Goal: Register for event/course

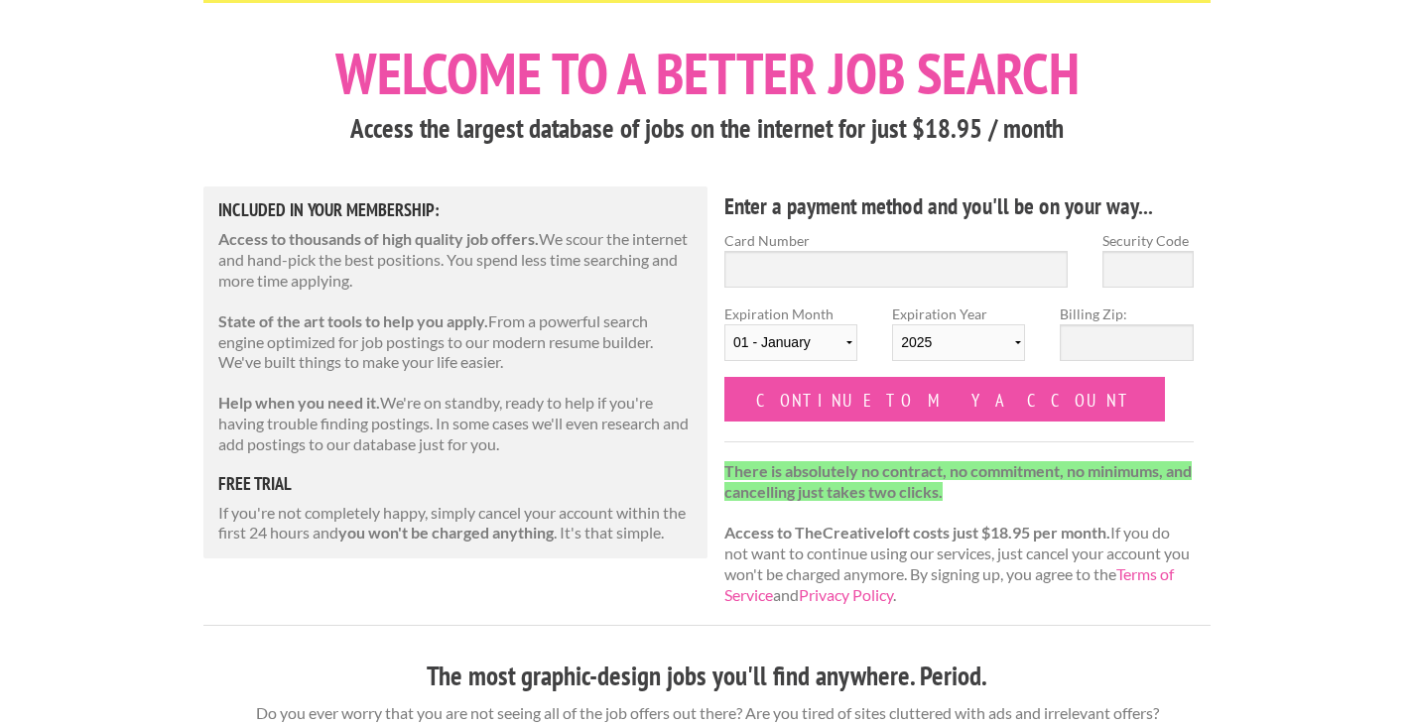
scroll to position [86, 0]
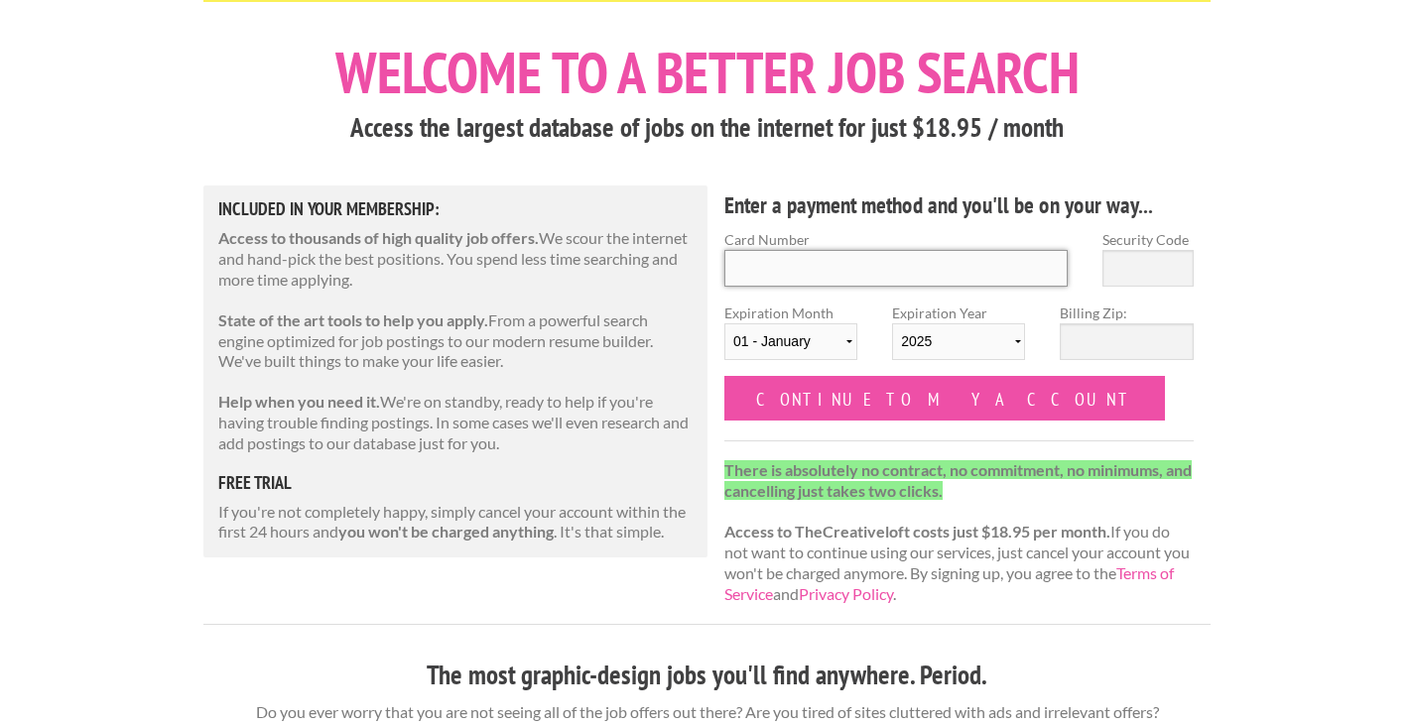
click at [1026, 278] on input "Card Number" at bounding box center [895, 268] width 343 height 37
type input "4733 3601 0284 5405"
click at [1169, 278] on input "Security Code" at bounding box center [1148, 268] width 91 height 37
type input "833"
click at [1128, 348] on input "Billing Zip:" at bounding box center [1126, 342] width 133 height 37
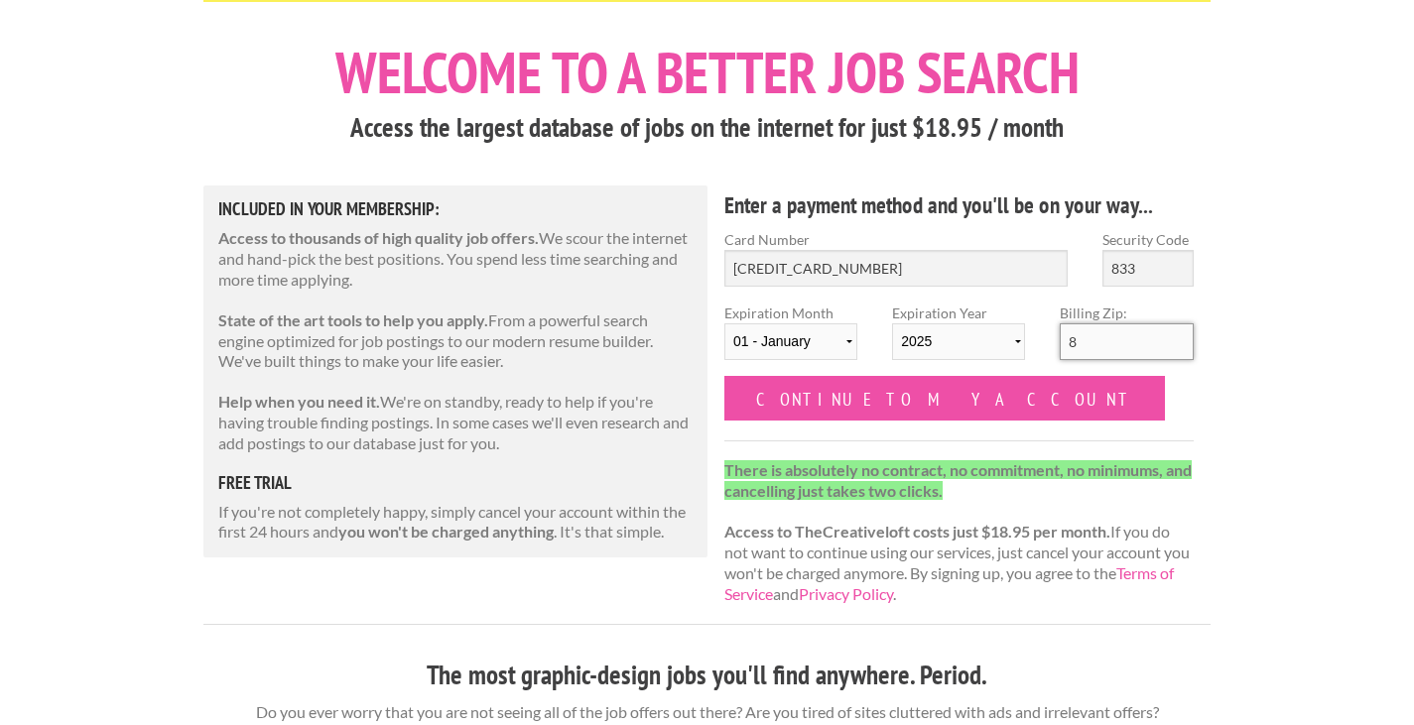
type input "80916"
click at [825, 342] on select "01 - January 02 - February 03 - March 04 - April 05 - May 06 - June 07 - July 0…" at bounding box center [790, 342] width 133 height 37
select select "08"
click at [724, 324] on select "01 - January 02 - February 03 - March 04 - April 05 - May 06 - June 07 - July 0…" at bounding box center [790, 342] width 133 height 37
click at [1005, 341] on select "2025 2026 2027 2028 2029 2030 2031 2032 2033 2034" at bounding box center [958, 342] width 133 height 37
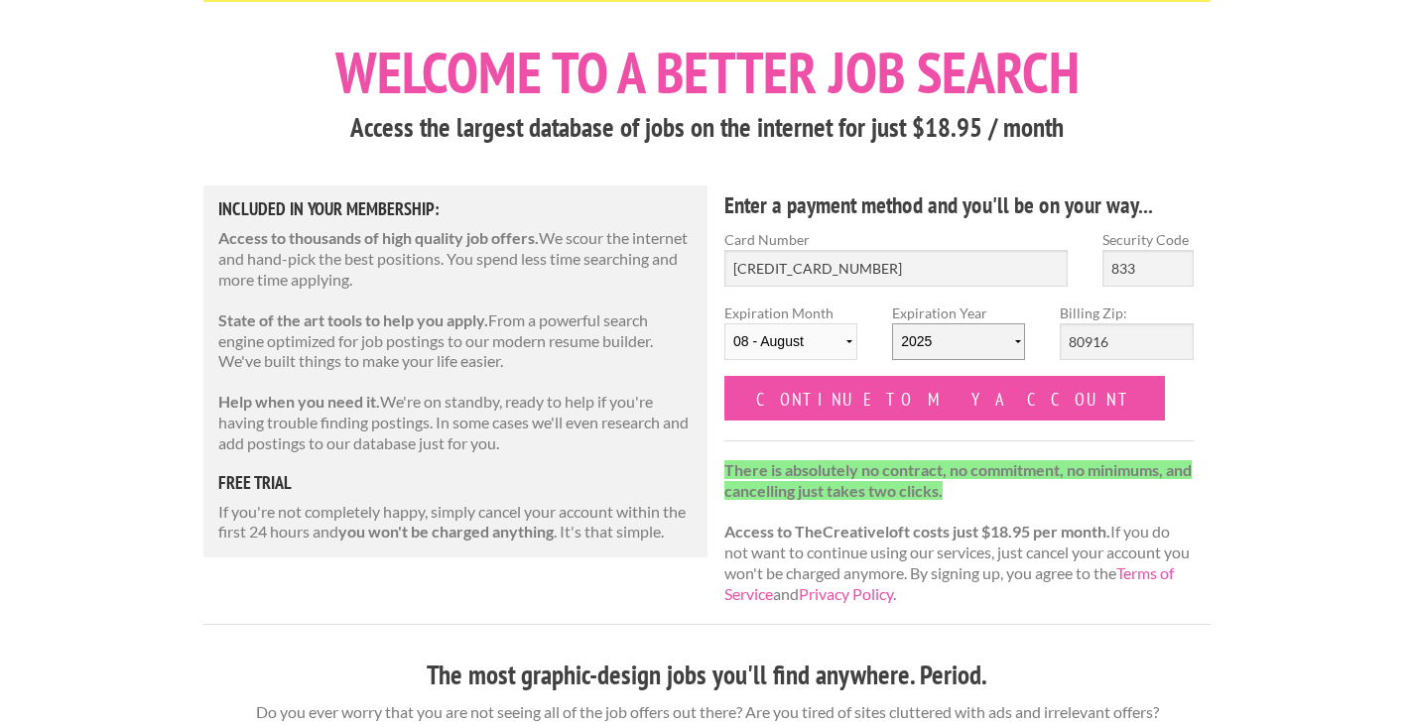
select select "2029"
click at [892, 324] on select "2025 2026 2027 2028 2029 2030 2031 2032 2033 2034" at bounding box center [958, 342] width 133 height 37
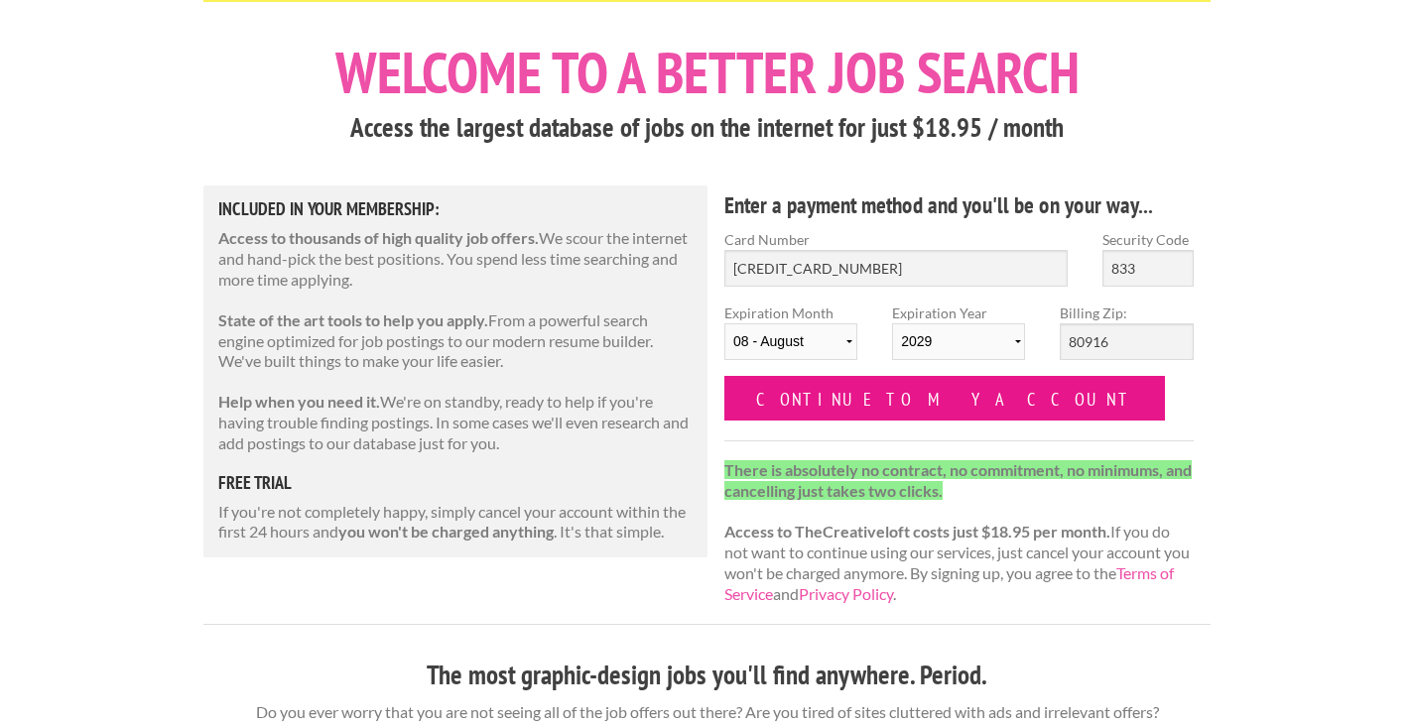
click at [901, 391] on input "Continue to my account" at bounding box center [944, 398] width 441 height 45
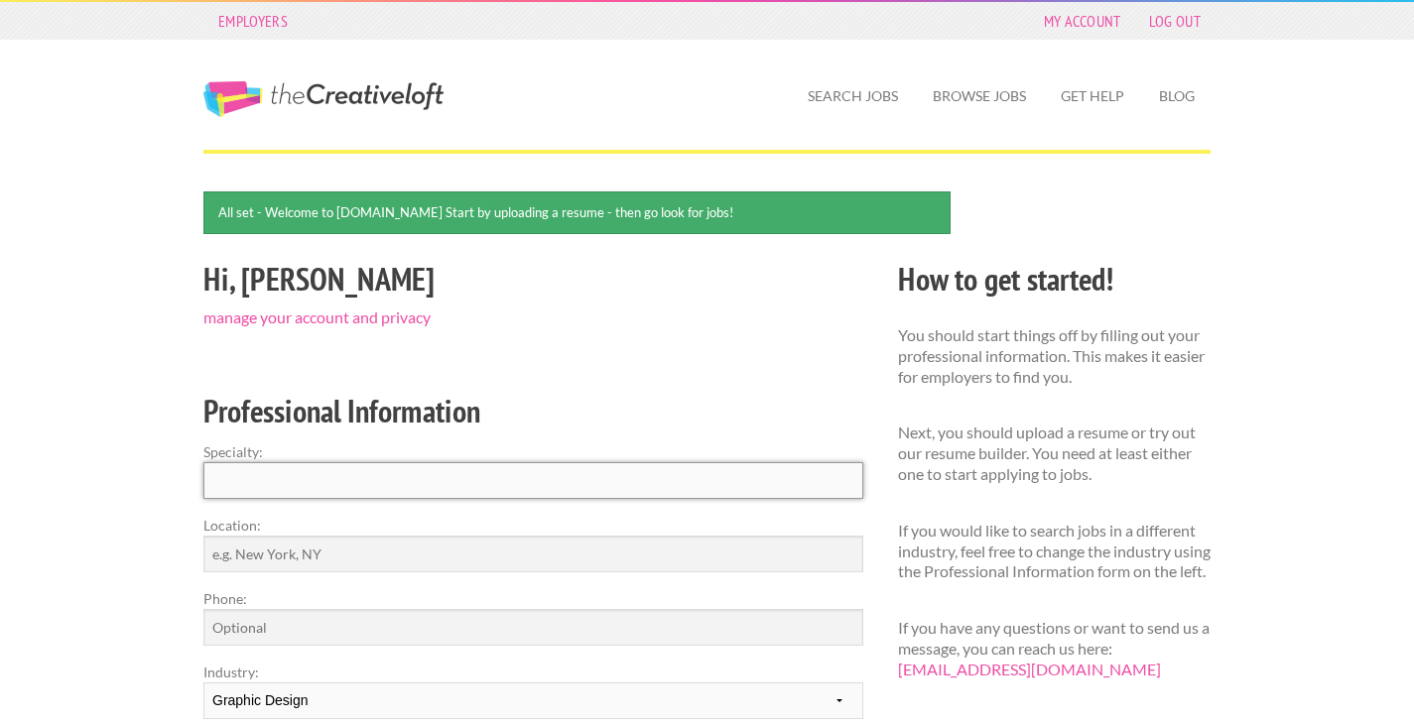
click at [683, 471] on input "Specialty:" at bounding box center [533, 480] width 660 height 37
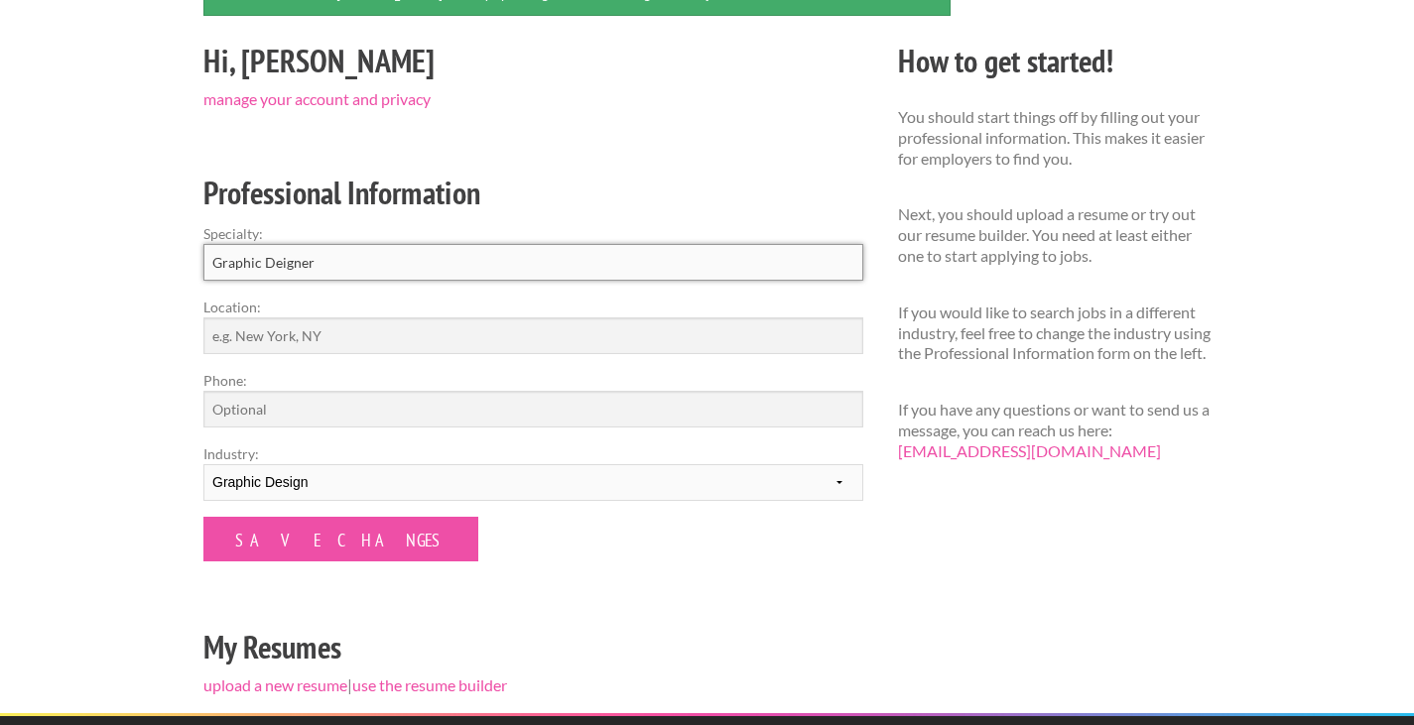
scroll to position [250, 0]
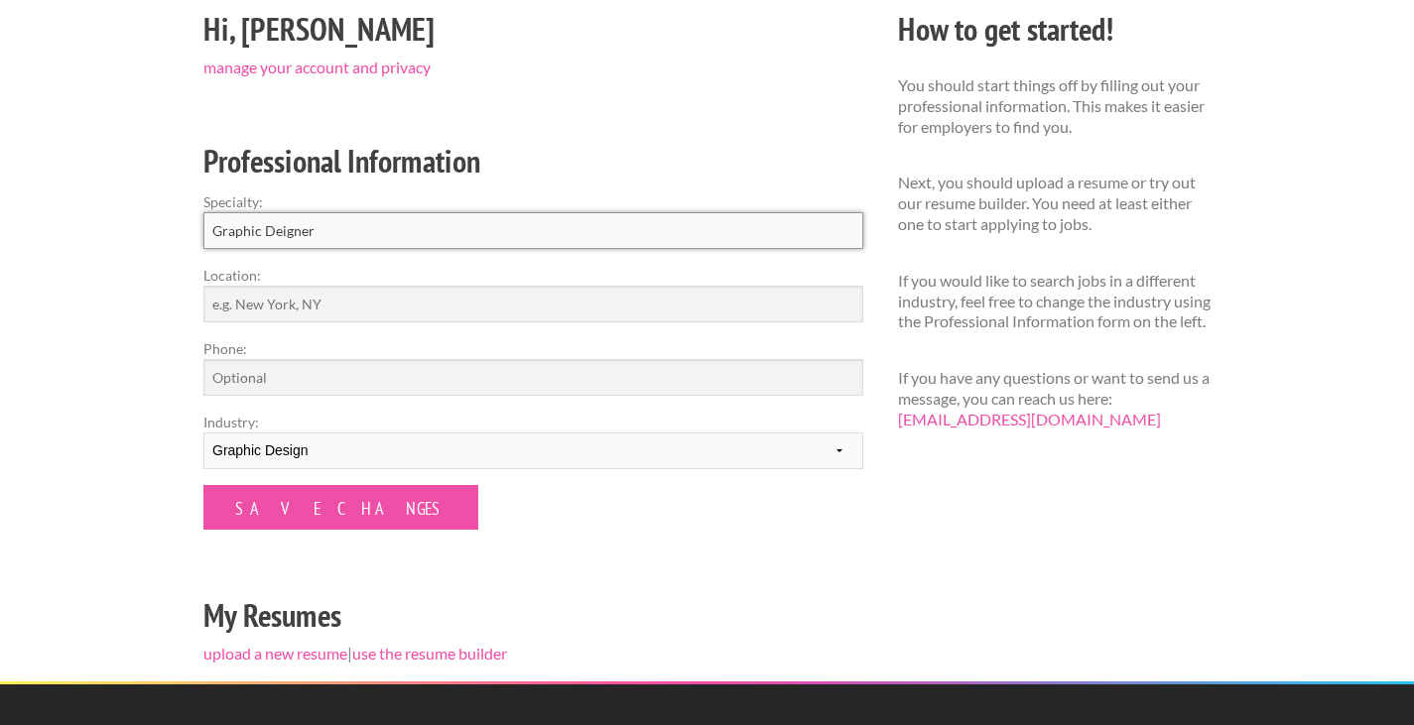
type input "Graphic Deigner"
click at [606, 312] on input "Location:" at bounding box center [533, 304] width 660 height 37
type input "[US_STATE], [GEOGRAPHIC_DATA]"
click at [362, 374] on input "Phone:" at bounding box center [533, 377] width 660 height 37
click at [612, 423] on label "Industry:" at bounding box center [533, 422] width 660 height 21
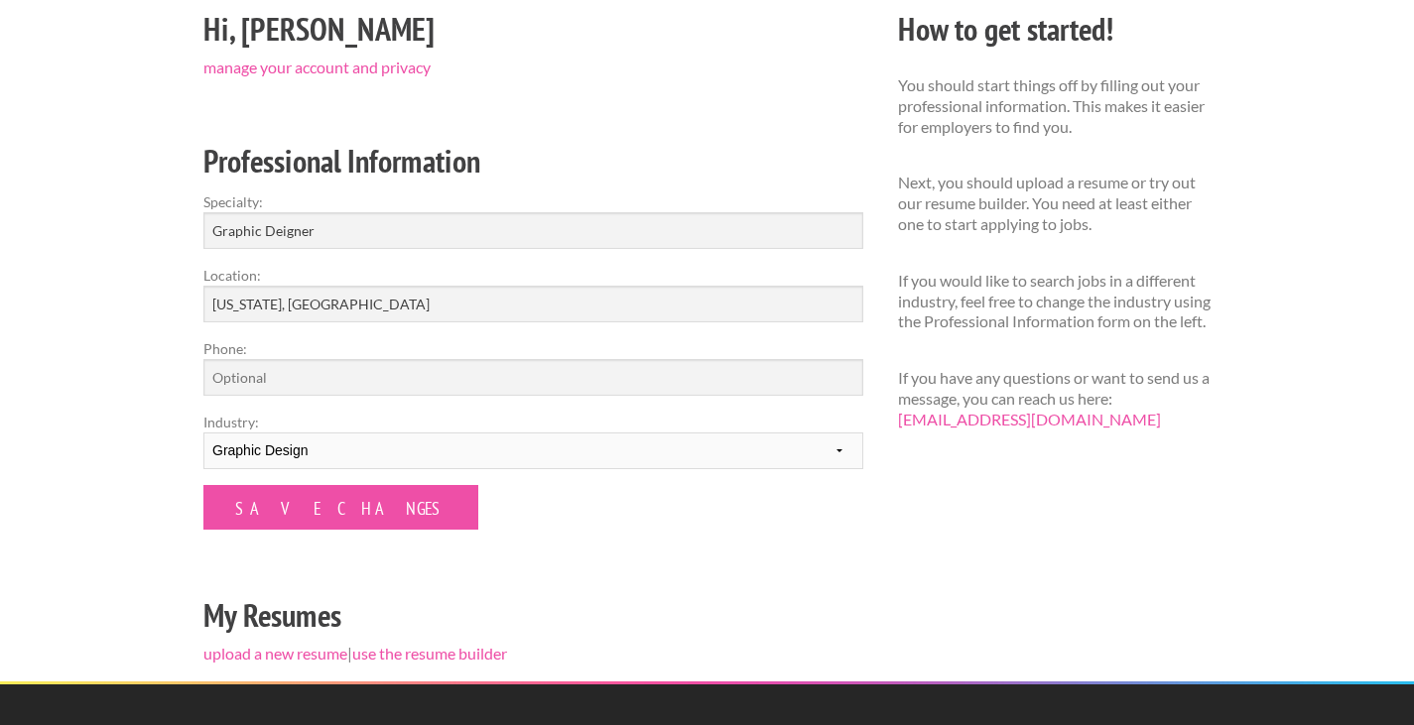
click at [612, 433] on select "--------- Fashion Interior Design Photography Event Planning Entertainment Musi…" at bounding box center [533, 451] width 660 height 37
click at [383, 536] on div "Hi, Riley manage your account and privacy Professional Information Specialty: G…" at bounding box center [534, 343] width 695 height 678
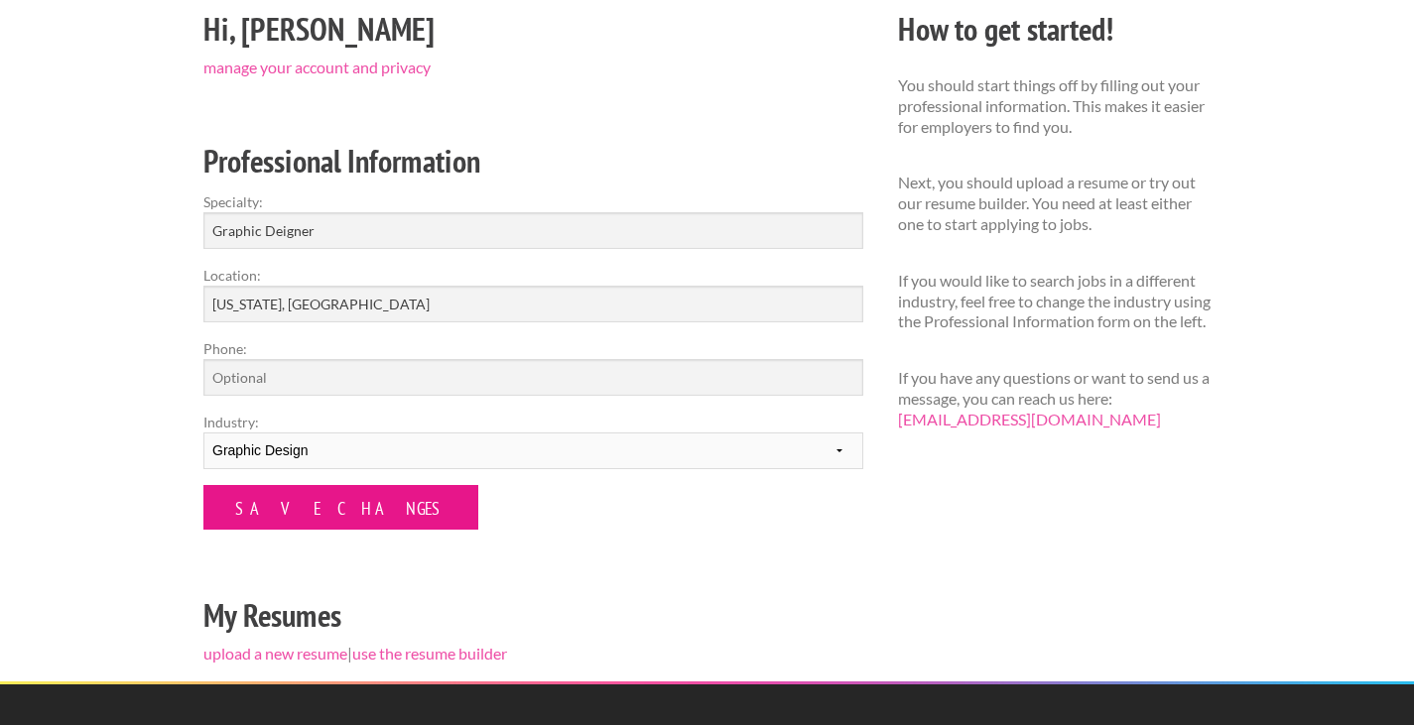
click at [337, 514] on input "Save Changes" at bounding box center [340, 507] width 275 height 45
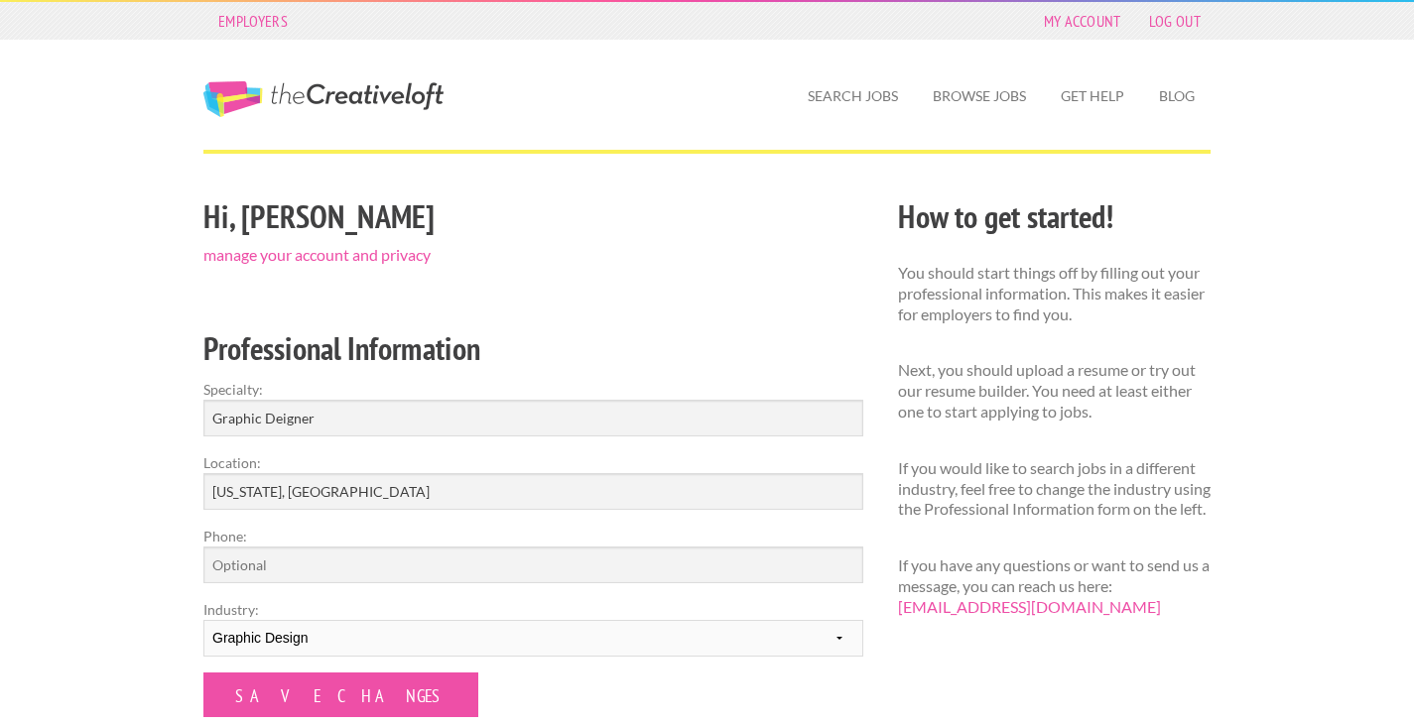
scroll to position [507, 0]
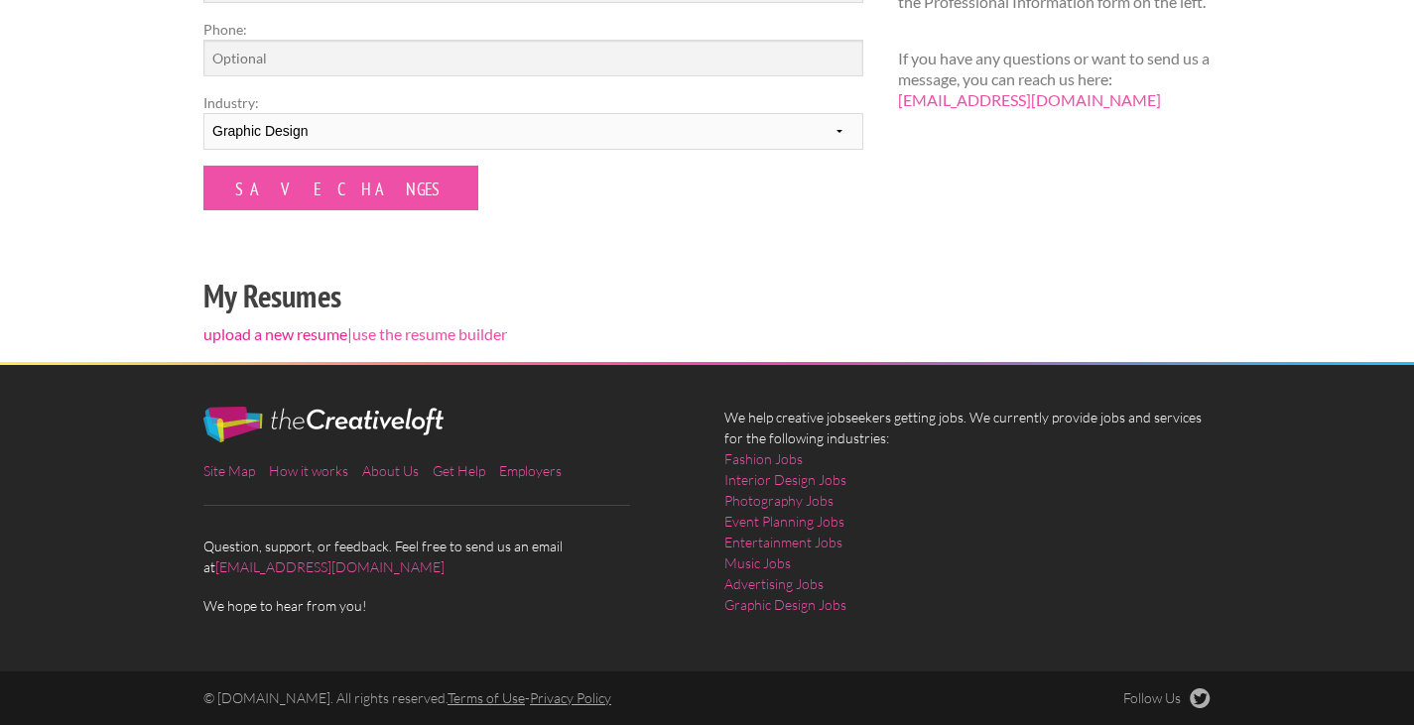
click at [302, 329] on link "upload a new resume" at bounding box center [275, 334] width 144 height 19
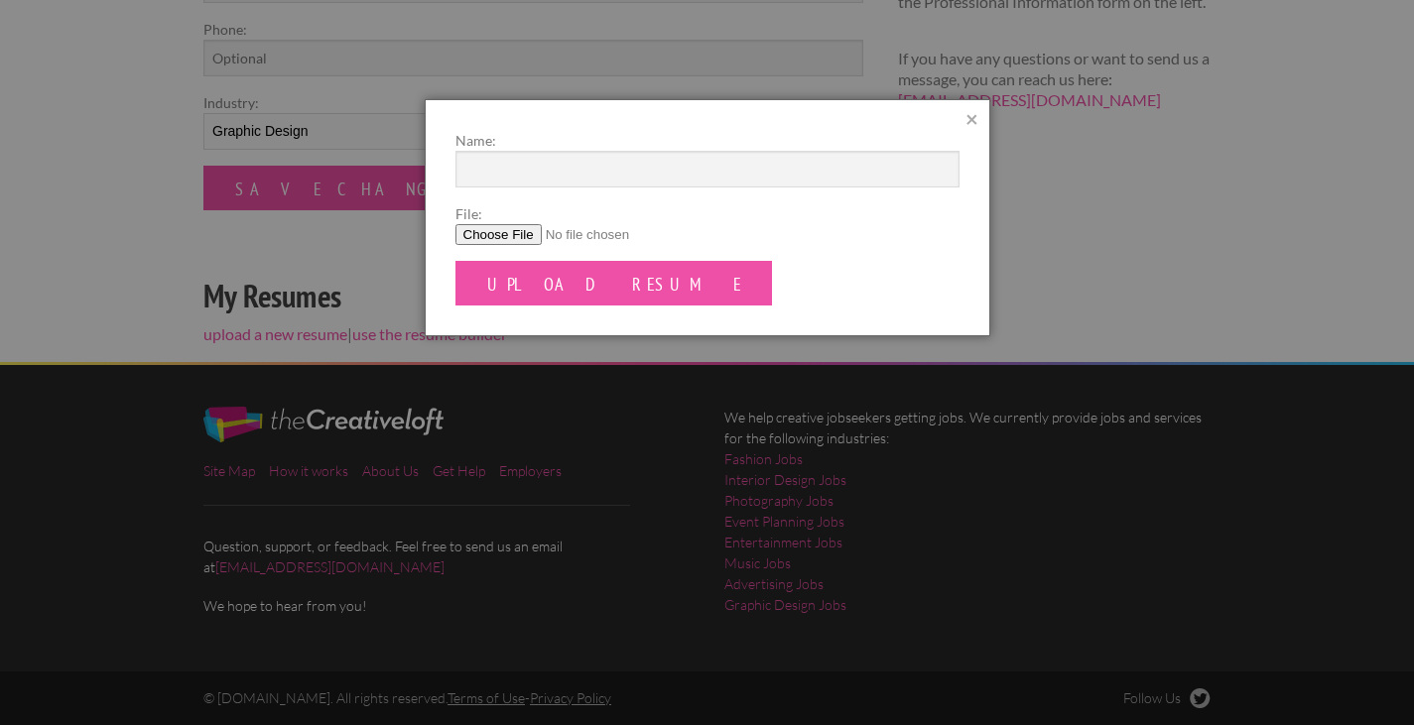
click at [511, 237] on input "File:" at bounding box center [708, 234] width 504 height 21
type input "C:\fakepath\Riley-Burris-Design-Resume (1).pdf"
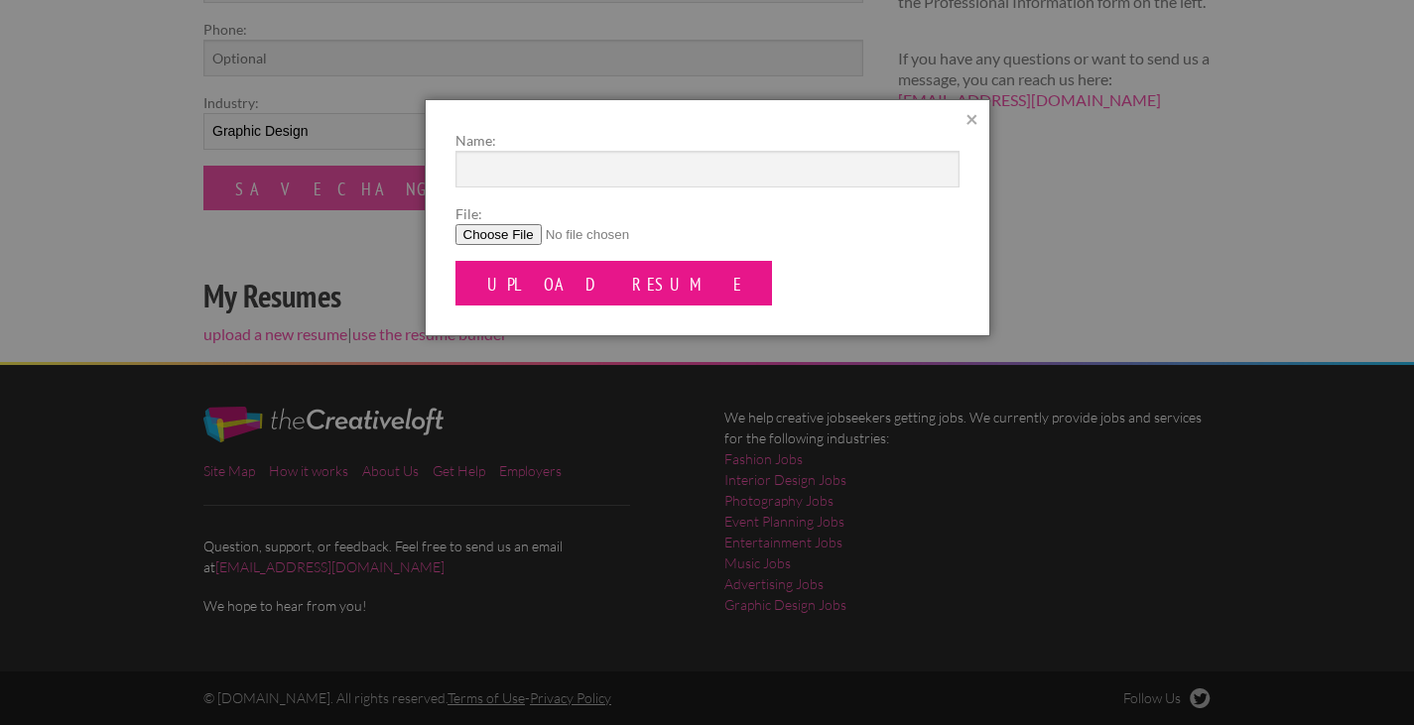
click at [548, 296] on input "Upload Resume" at bounding box center [615, 283] width 318 height 45
type input "[PERSON_NAME]"
click at [574, 274] on input "Upload Resume" at bounding box center [615, 283] width 318 height 45
